Goal: Navigation & Orientation: Go to known website

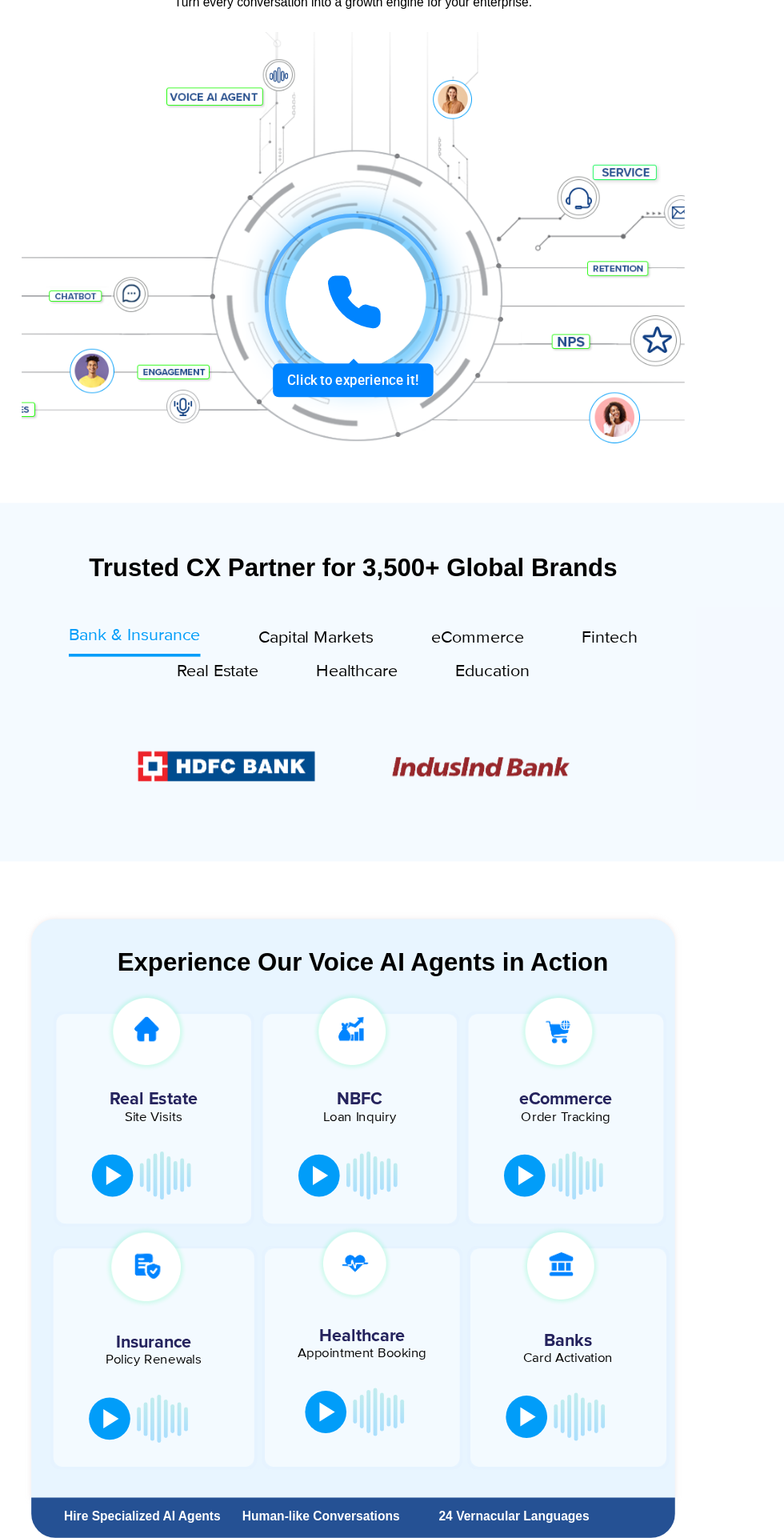
scroll to position [58, 0]
